Goal: Task Accomplishment & Management: Complete application form

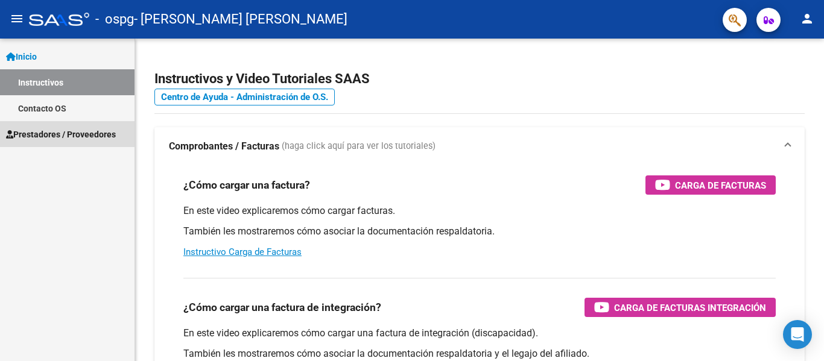
click at [77, 132] on span "Prestadores / Proveedores" at bounding box center [61, 134] width 110 height 13
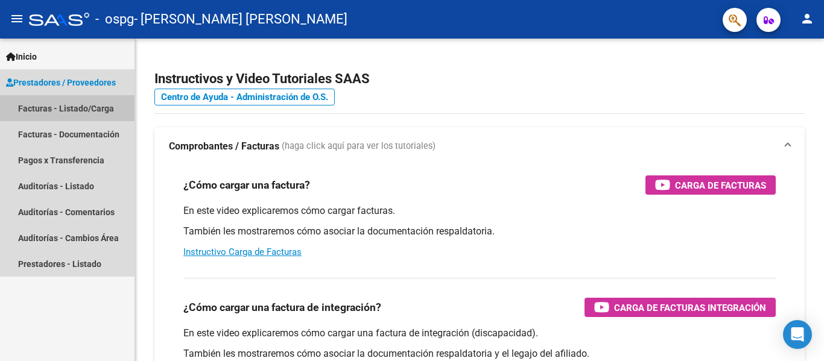
click at [67, 107] on link "Facturas - Listado/Carga" at bounding box center [67, 108] width 135 height 26
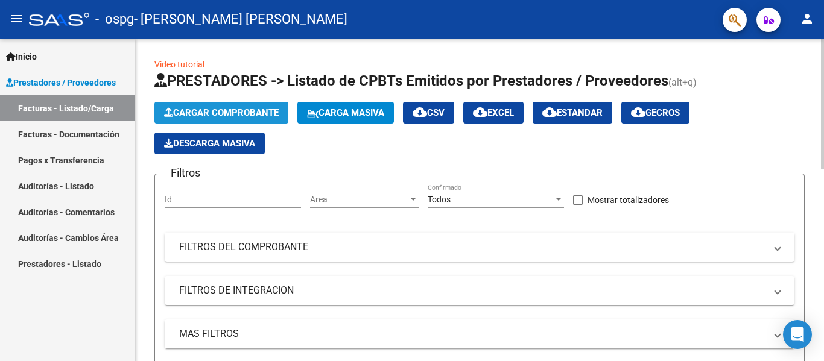
click at [252, 110] on span "Cargar Comprobante" at bounding box center [221, 112] width 115 height 11
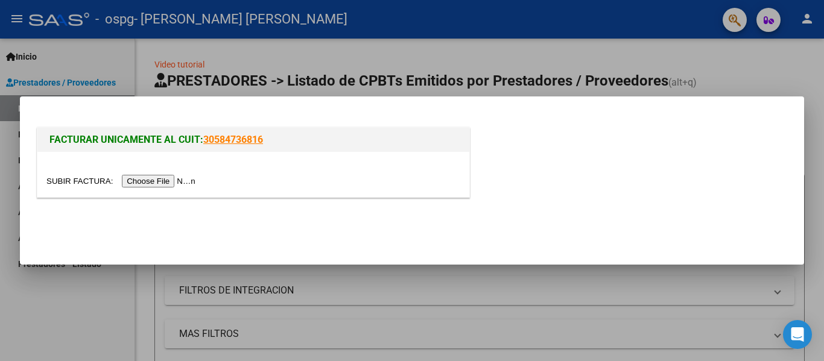
click at [189, 178] on input "file" at bounding box center [122, 181] width 153 height 13
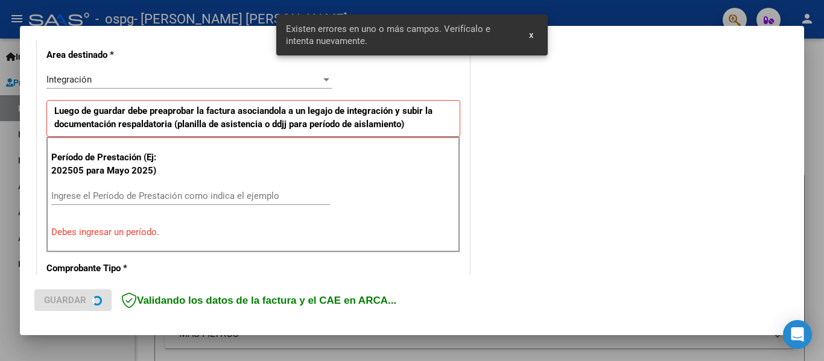
scroll to position [280, 0]
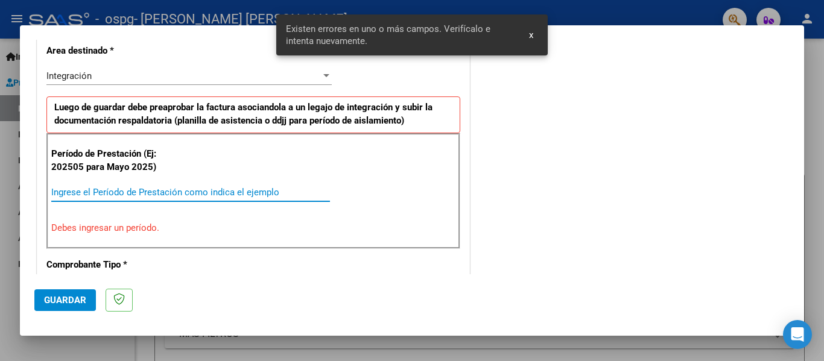
click at [214, 195] on input "Ingrese el Período de Prestación como indica el ejemplo" at bounding box center [190, 192] width 279 height 11
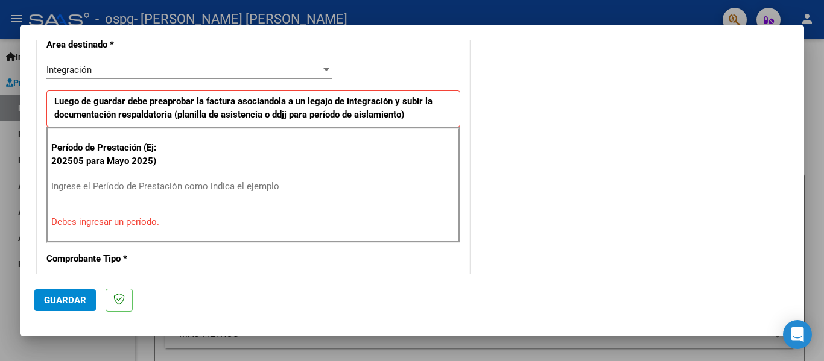
scroll to position [302, 0]
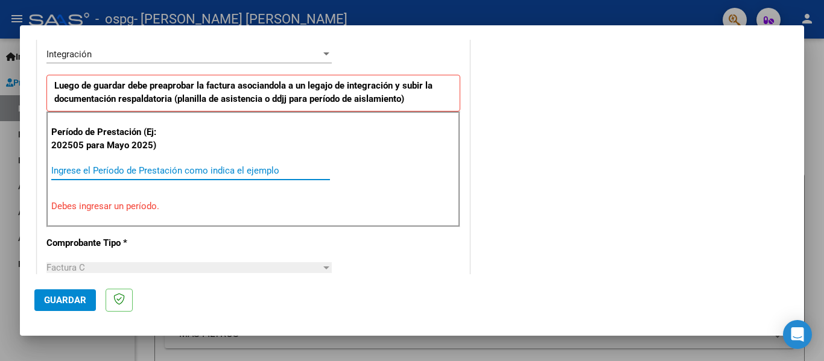
click at [294, 167] on input "Ingrese el Período de Prestación como indica el ejemplo" at bounding box center [190, 170] width 279 height 11
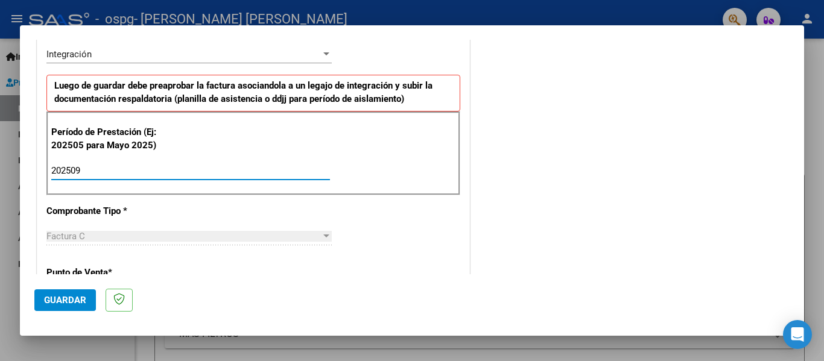
type input "202509"
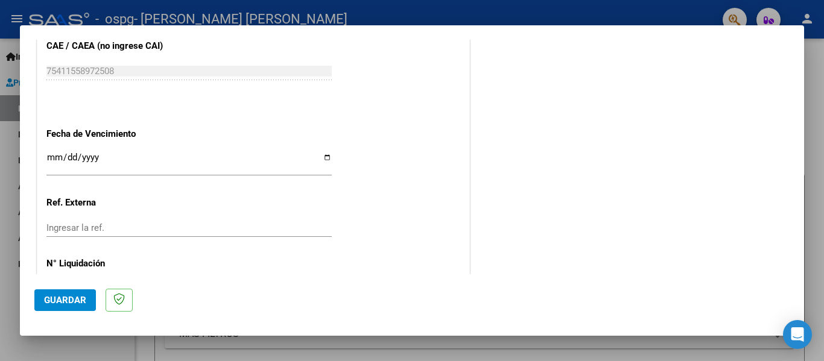
scroll to position [827, 0]
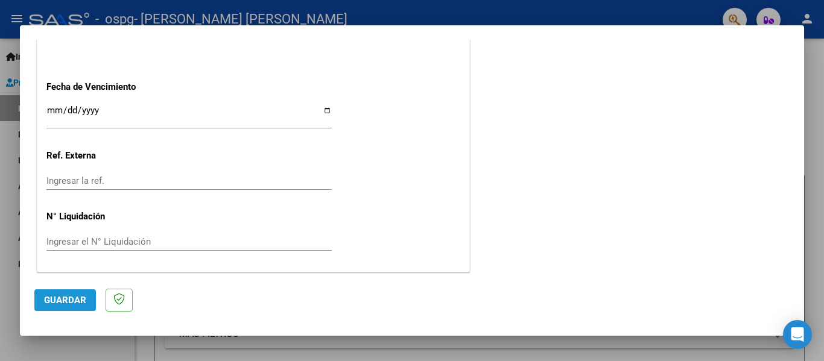
click at [77, 311] on button "Guardar" at bounding box center [65, 301] width 62 height 22
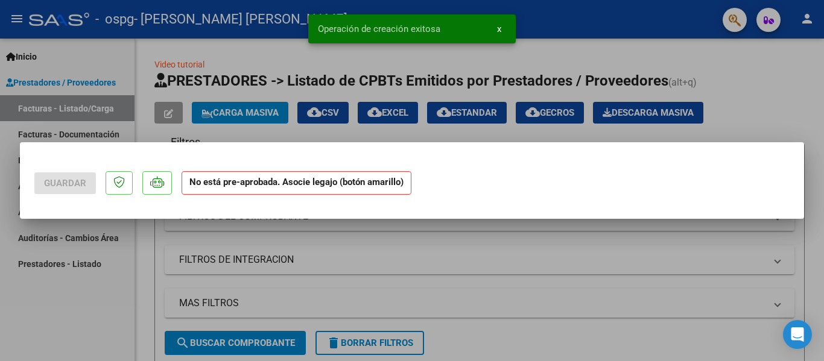
scroll to position [0, 0]
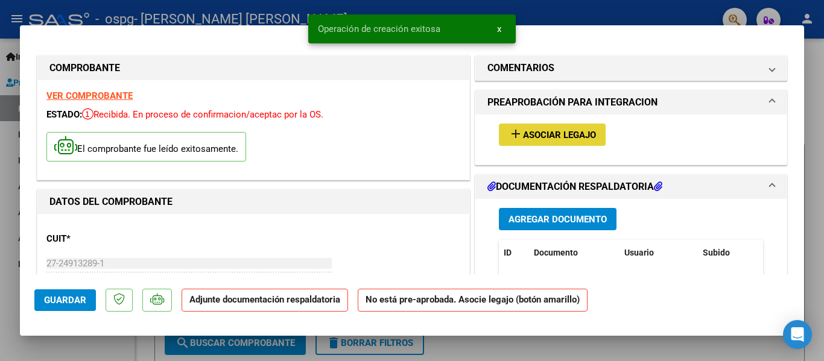
click at [556, 135] on span "Asociar Legajo" at bounding box center [559, 135] width 73 height 11
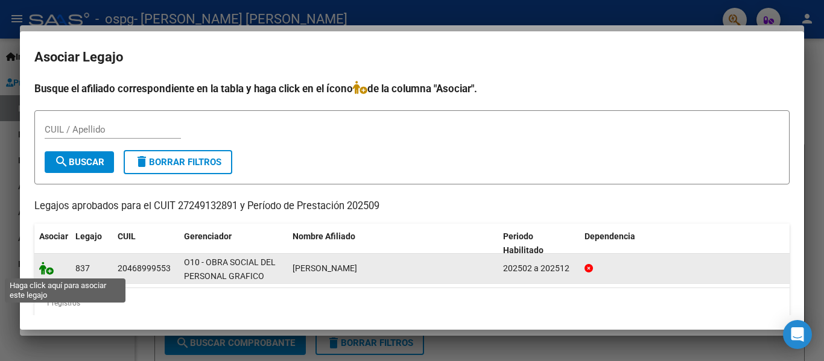
click at [49, 273] on icon at bounding box center [46, 268] width 14 height 13
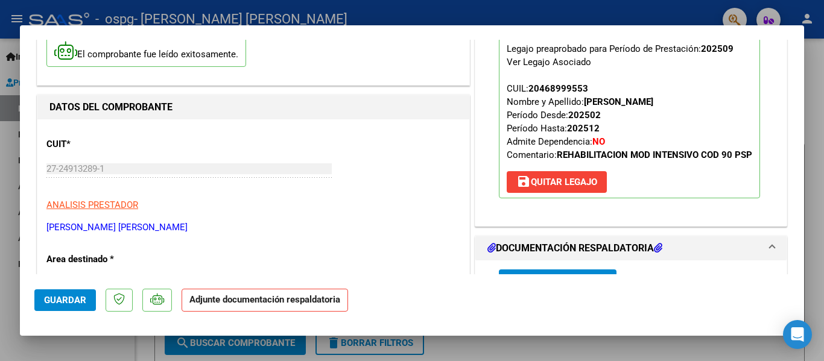
scroll to position [251, 0]
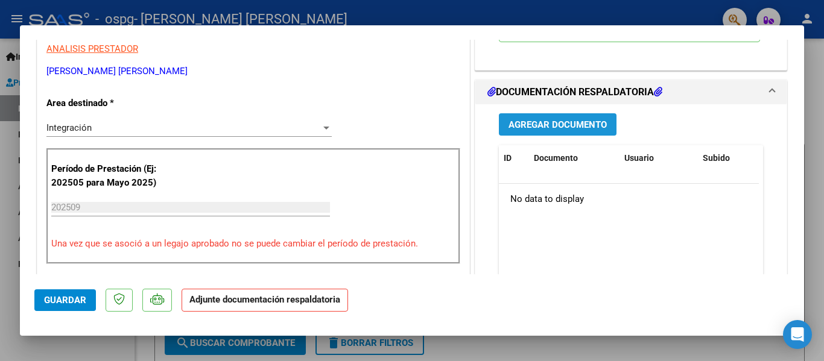
click at [593, 136] on button "Agregar Documento" at bounding box center [558, 124] width 118 height 22
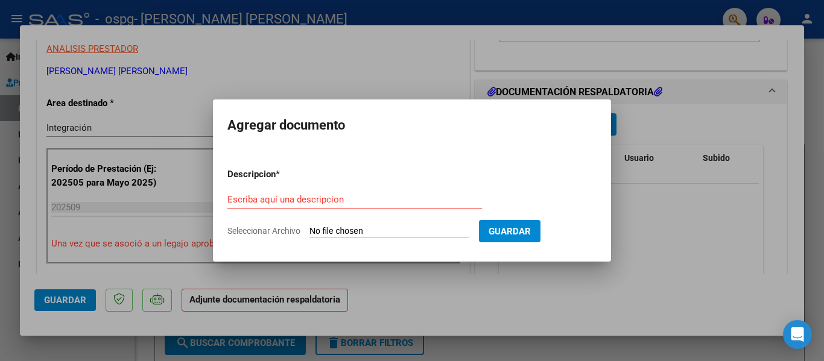
click at [454, 224] on form "Descripcion * Escriba aquí una descripcion Seleccionar Archivo Guardar" at bounding box center [411, 203] width 369 height 88
click at [352, 231] on input "Seleccionar Archivo" at bounding box center [390, 231] width 160 height 11
type input "C:\fakepath\27249132891_011_00001_00000153.pdf"
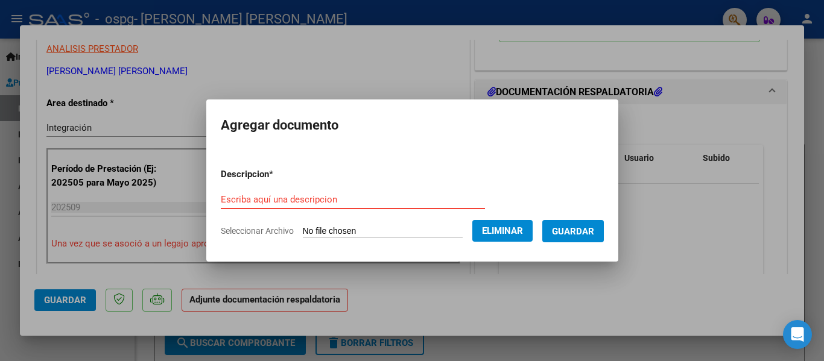
click at [403, 200] on input "Escriba aquí una descripcion" at bounding box center [353, 199] width 264 height 11
type input "Factura septiembre"
click at [582, 226] on span "Guardar" at bounding box center [573, 231] width 42 height 11
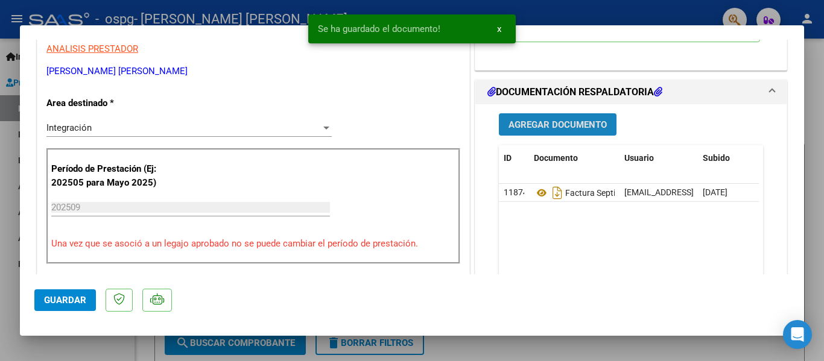
click at [547, 130] on span "Agregar Documento" at bounding box center [558, 124] width 98 height 11
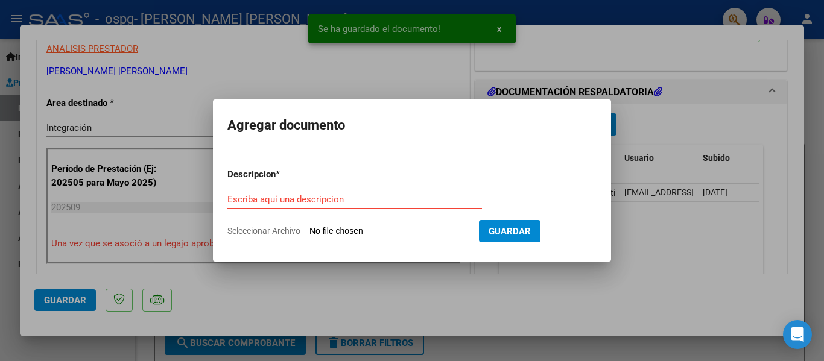
click at [413, 224] on form "Descripcion * Escriba aquí una descripcion Seleccionar Archivo Guardar" at bounding box center [411, 203] width 369 height 88
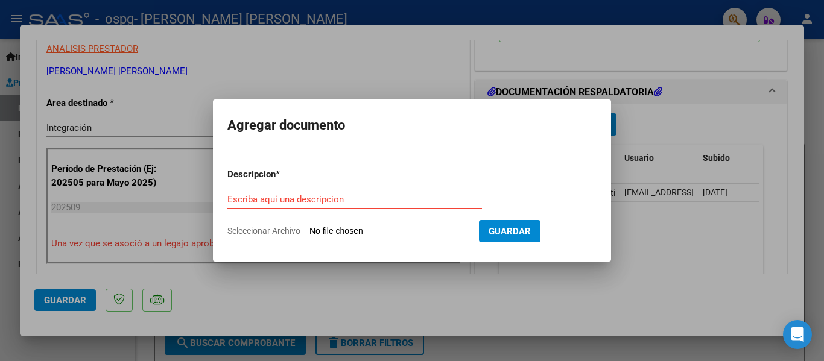
click at [413, 224] on form "Descripcion * Escriba aquí una descripcion Seleccionar Archivo Guardar" at bounding box center [411, 203] width 369 height 88
click at [427, 227] on input "Seleccionar Archivo" at bounding box center [390, 231] width 160 height 11
type input "C:\fakepath\asist [PERSON_NAME].pdf"
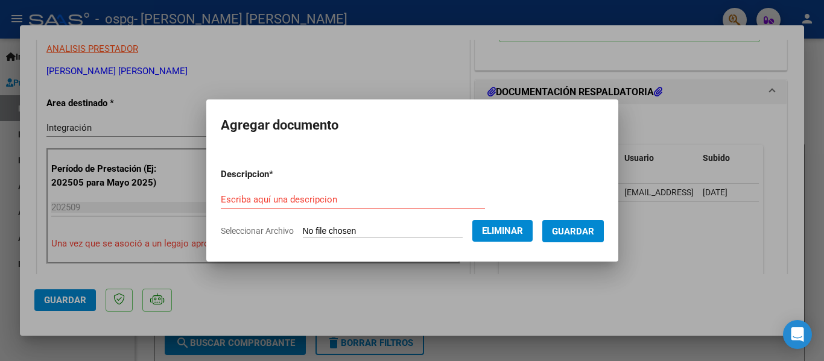
click at [322, 191] on div "Escriba aquí una descripcion" at bounding box center [353, 200] width 264 height 18
type input "Planilla de asistencia"
click at [570, 231] on span "Guardar" at bounding box center [573, 231] width 42 height 11
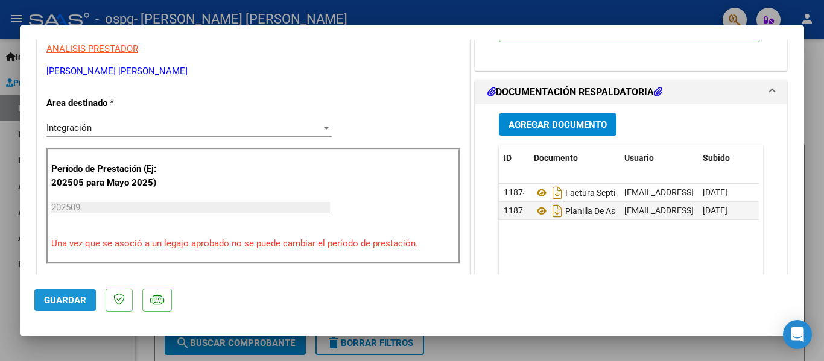
click at [62, 299] on span "Guardar" at bounding box center [65, 300] width 42 height 11
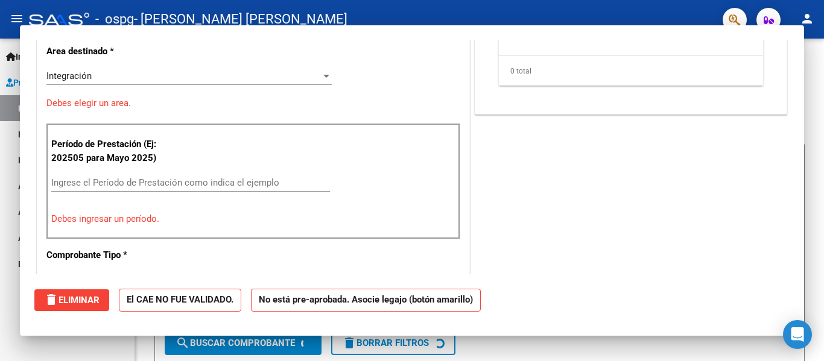
scroll to position [0, 0]
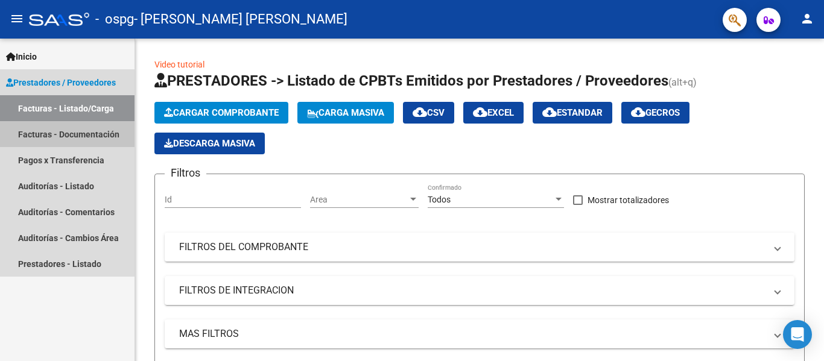
click at [76, 132] on link "Facturas - Documentación" at bounding box center [67, 134] width 135 height 26
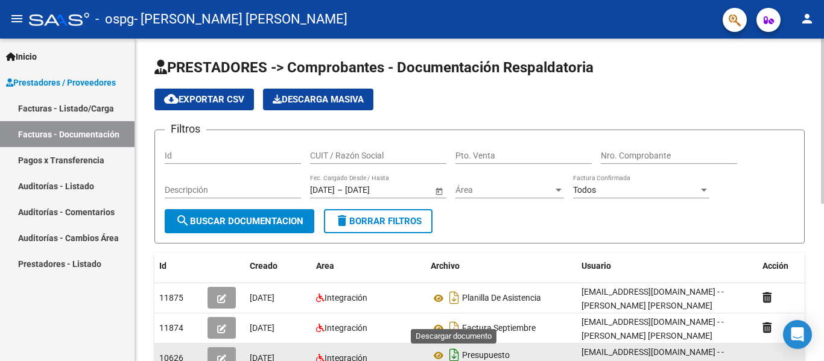
click at [454, 358] on icon "Descargar documento" at bounding box center [454, 355] width 16 height 19
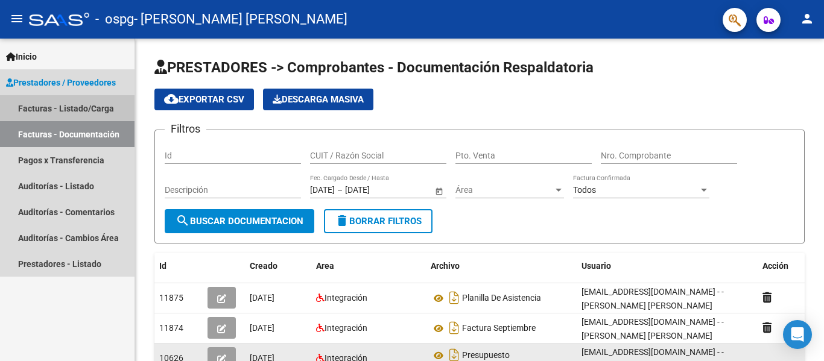
click at [98, 103] on link "Facturas - Listado/Carga" at bounding box center [67, 108] width 135 height 26
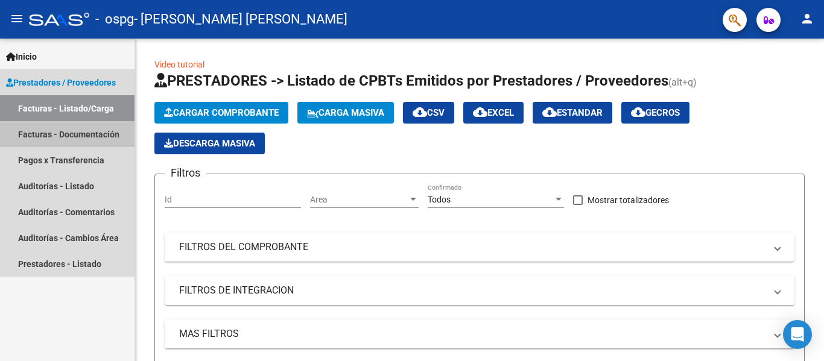
click at [78, 125] on link "Facturas - Documentación" at bounding box center [67, 134] width 135 height 26
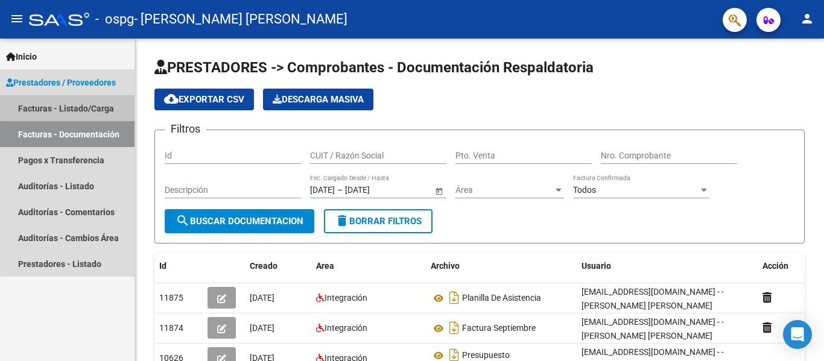
click at [75, 102] on link "Facturas - Listado/Carga" at bounding box center [67, 108] width 135 height 26
